Goal: Transaction & Acquisition: Book appointment/travel/reservation

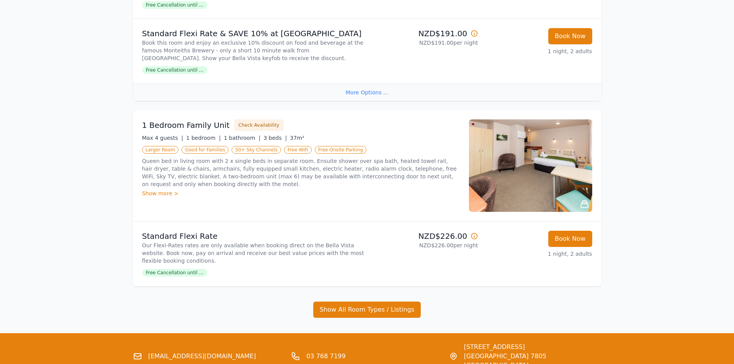
scroll to position [308, 0]
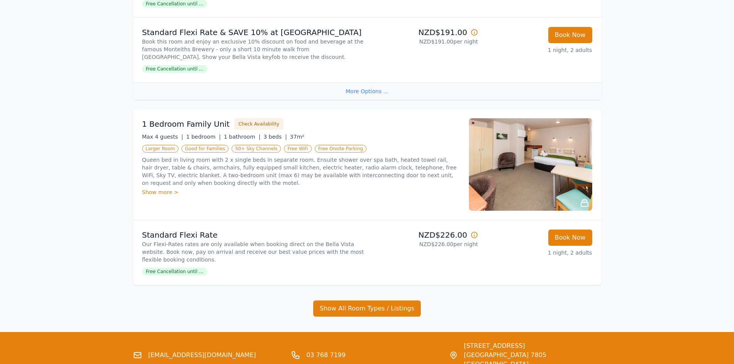
click at [154, 190] on div "Show more >" at bounding box center [300, 192] width 317 height 8
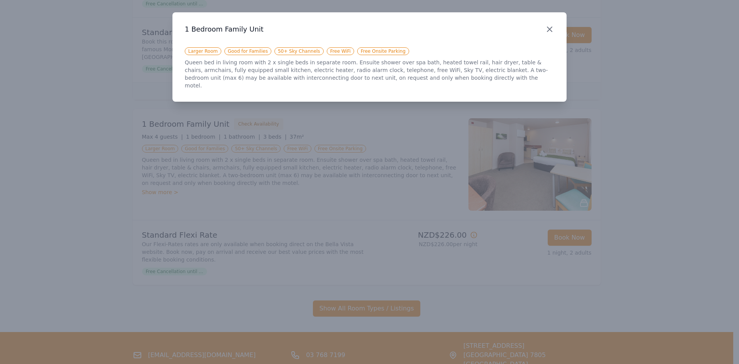
drag, startPoint x: 546, startPoint y: 25, endPoint x: 543, endPoint y: 27, distance: 4.3
click at [547, 26] on icon "button" at bounding box center [549, 29] width 9 height 9
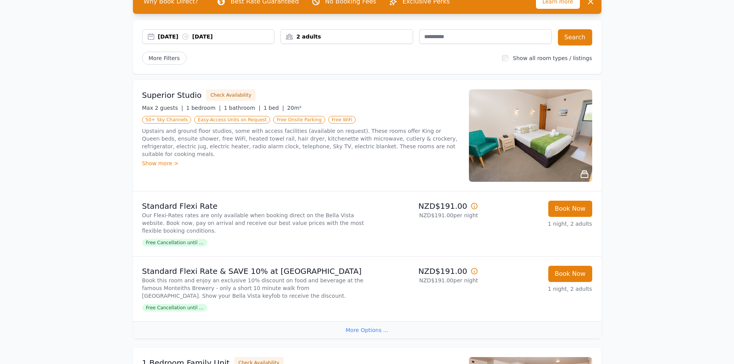
scroll to position [0, 0]
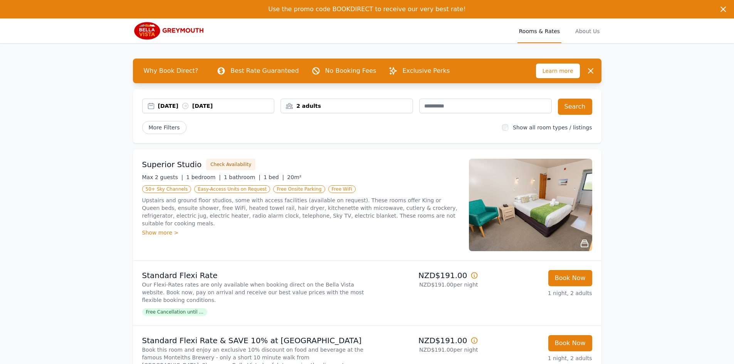
click at [167, 105] on div "[DATE] [DATE]" at bounding box center [216, 106] width 116 height 8
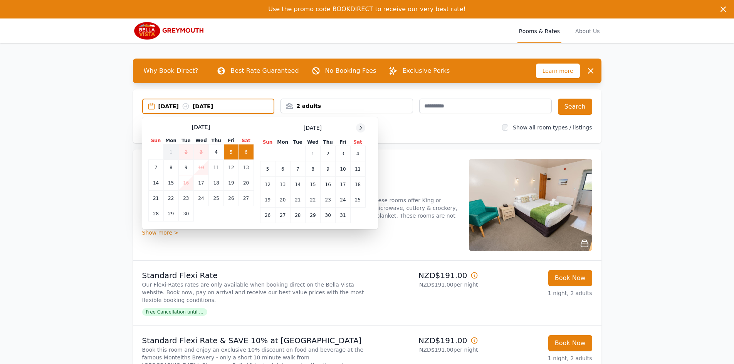
click at [360, 127] on icon at bounding box center [360, 128] width 6 height 6
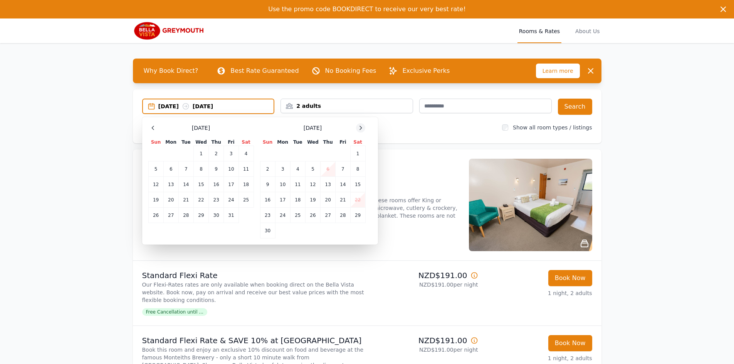
click at [360, 127] on icon at bounding box center [360, 128] width 6 height 6
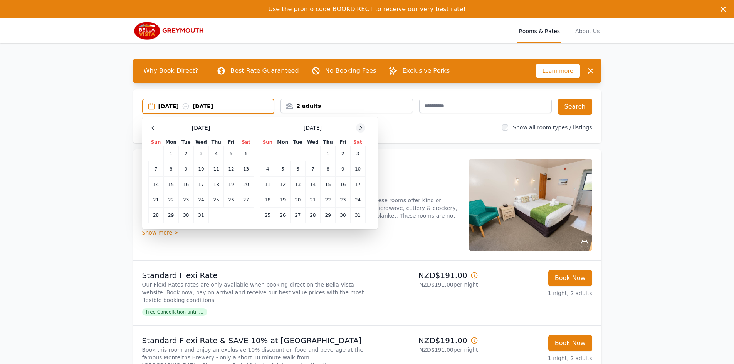
click at [360, 127] on icon at bounding box center [360, 128] width 6 height 6
click at [356, 171] on td "14" at bounding box center [357, 168] width 15 height 15
click at [266, 182] on td "15" at bounding box center [267, 184] width 15 height 15
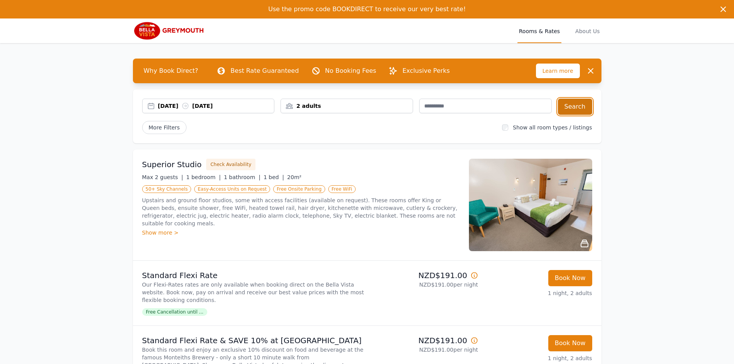
click at [575, 109] on button "Search" at bounding box center [575, 107] width 34 height 16
